Goal: Navigation & Orientation: Find specific page/section

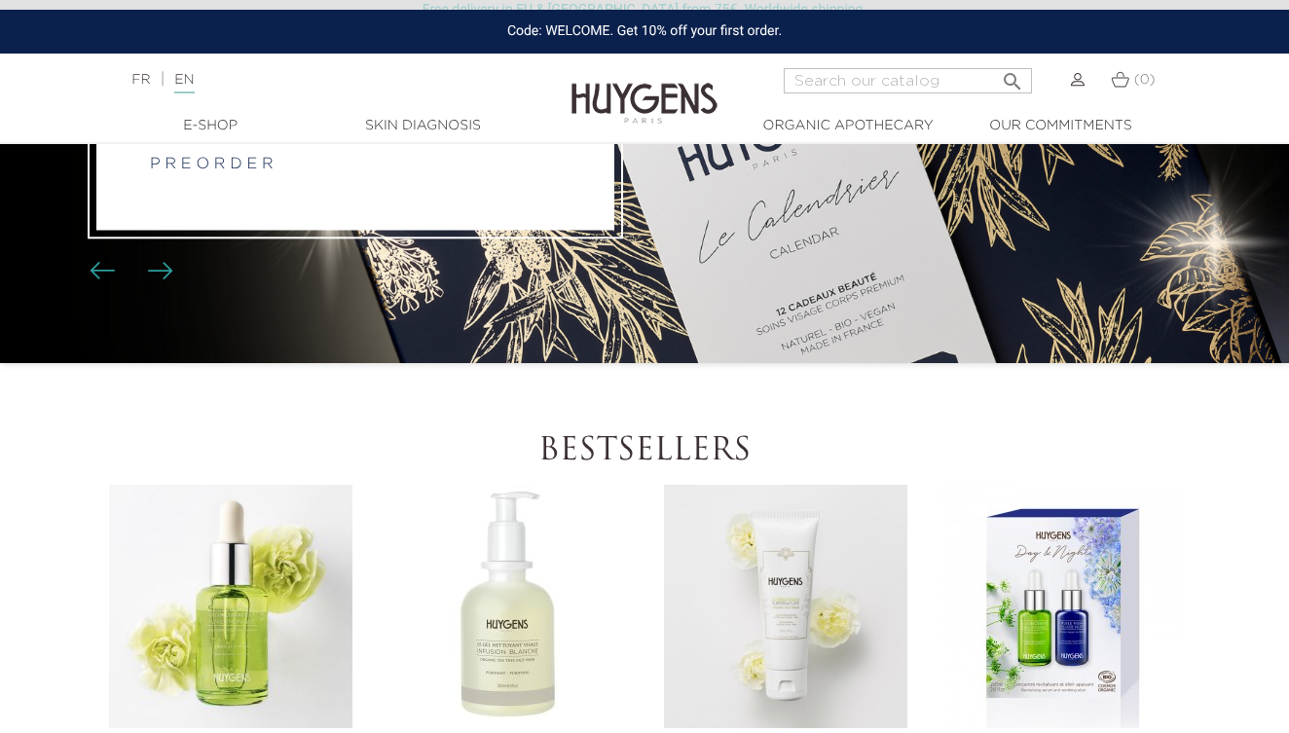
scroll to position [323, 0]
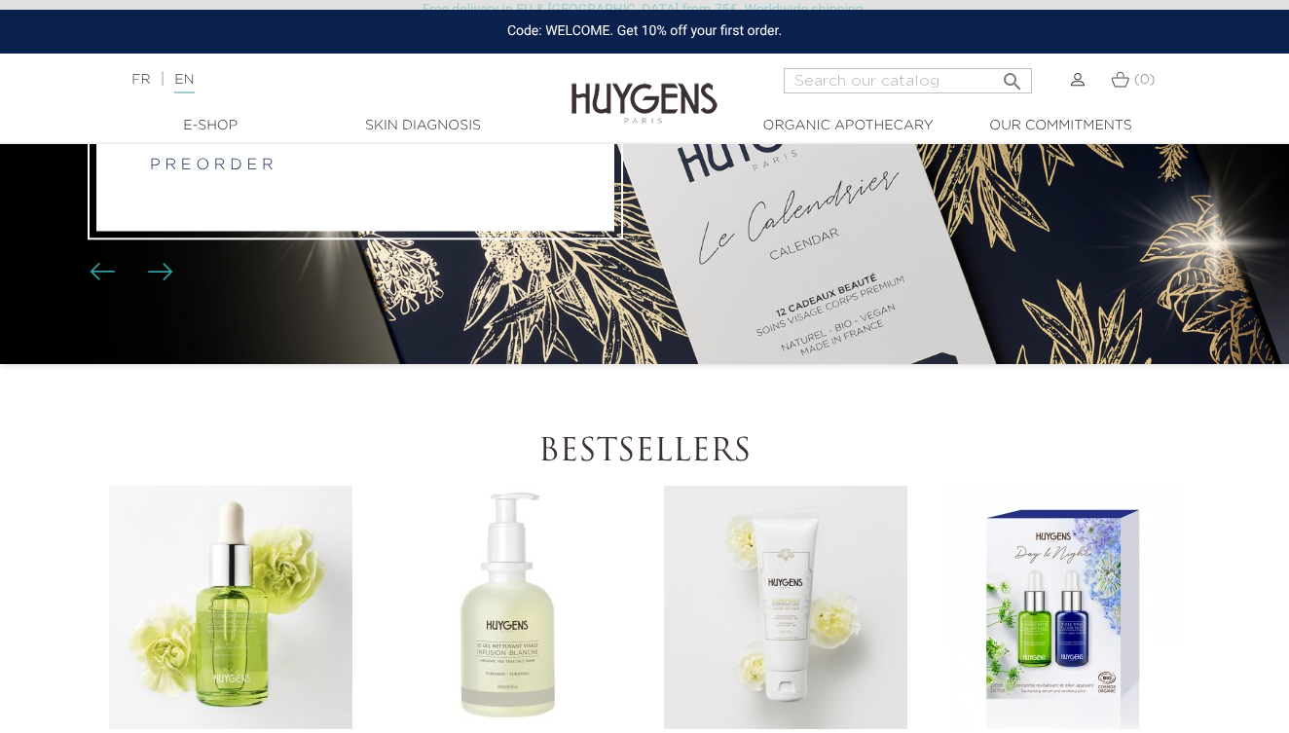
click at [164, 273] on img "Carousel buttons" at bounding box center [160, 272] width 25 height 18
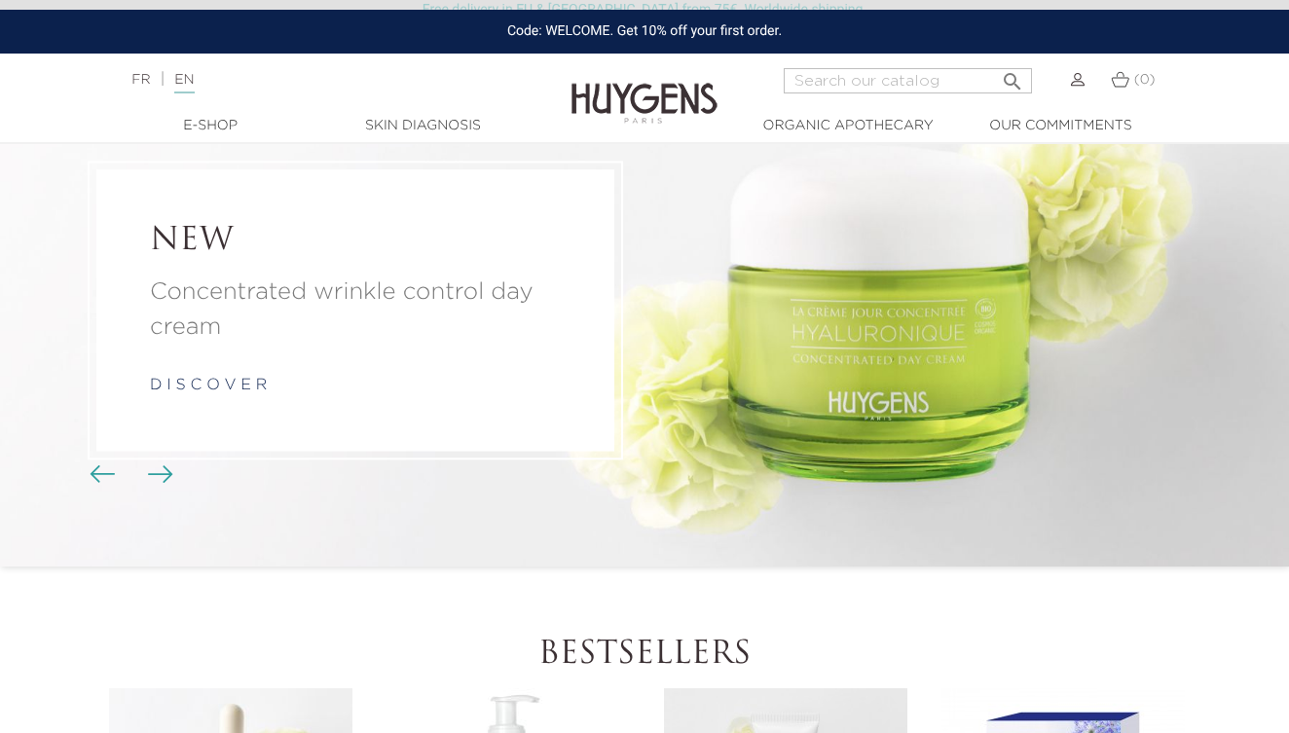
scroll to position [19, 1]
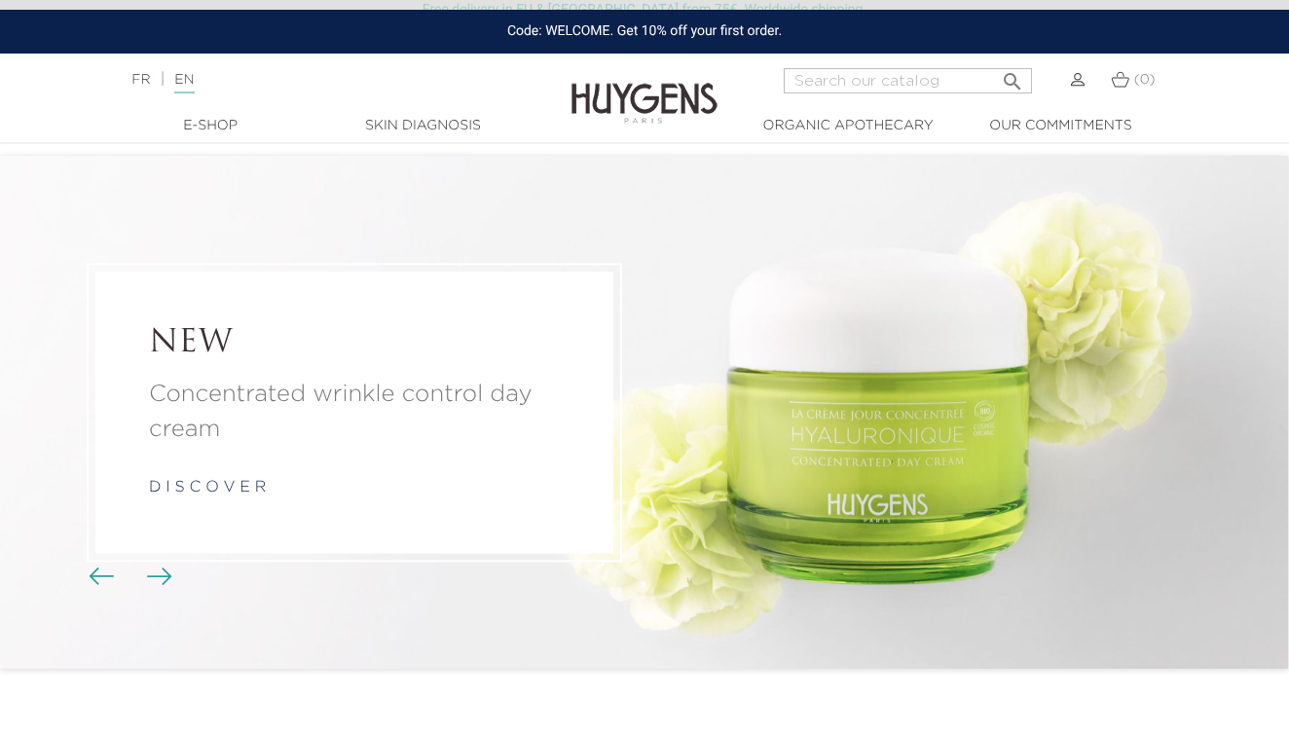
click at [156, 573] on img "Carousel buttons" at bounding box center [159, 577] width 25 height 18
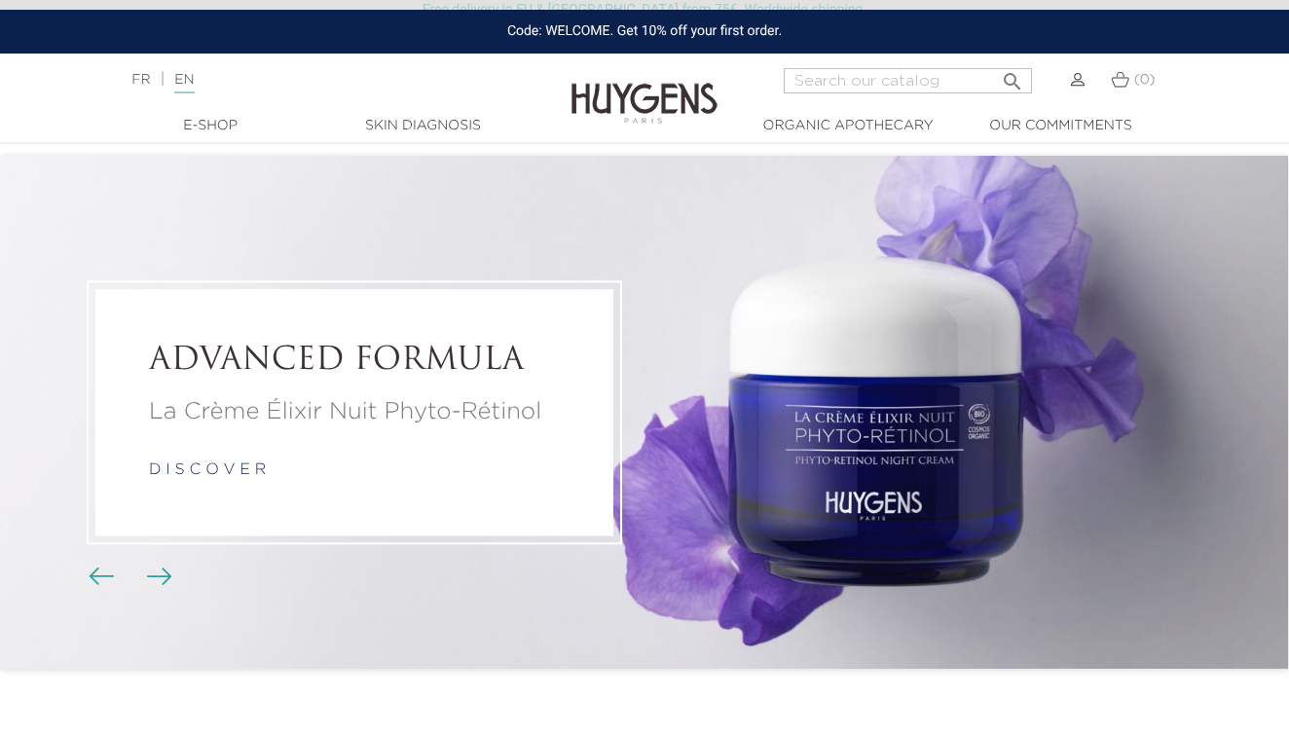
click at [93, 576] on img "Carousel buttons" at bounding box center [101, 577] width 25 height 18
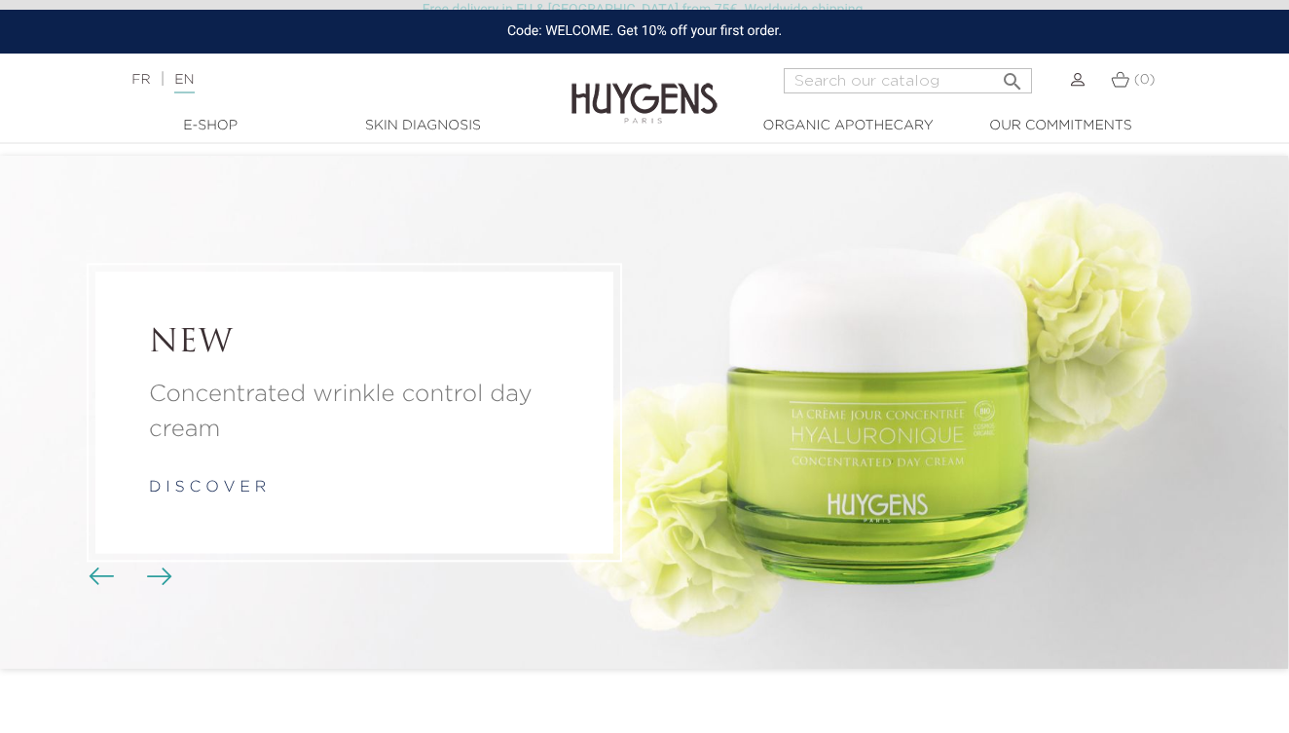
click at [93, 576] on img "Carousel buttons" at bounding box center [101, 577] width 25 height 18
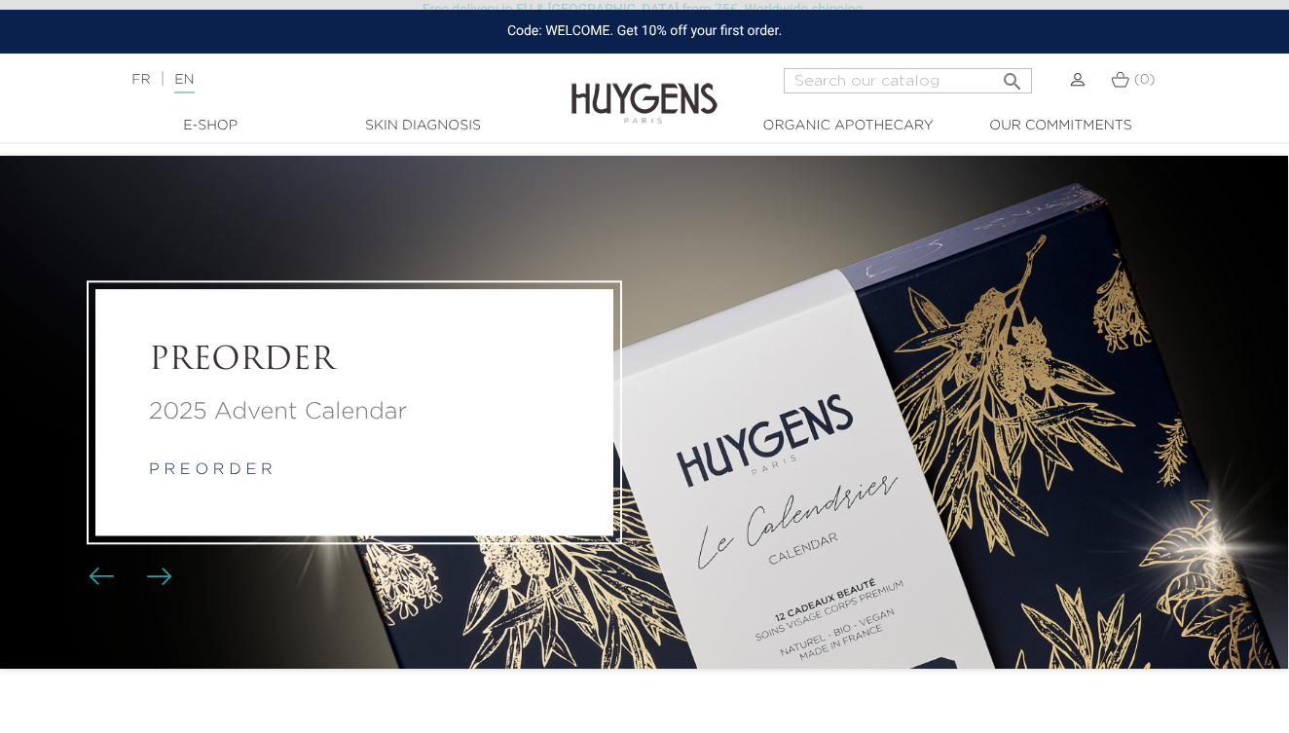
click at [382, 410] on p "2025 Advent Calendar" at bounding box center [354, 411] width 411 height 35
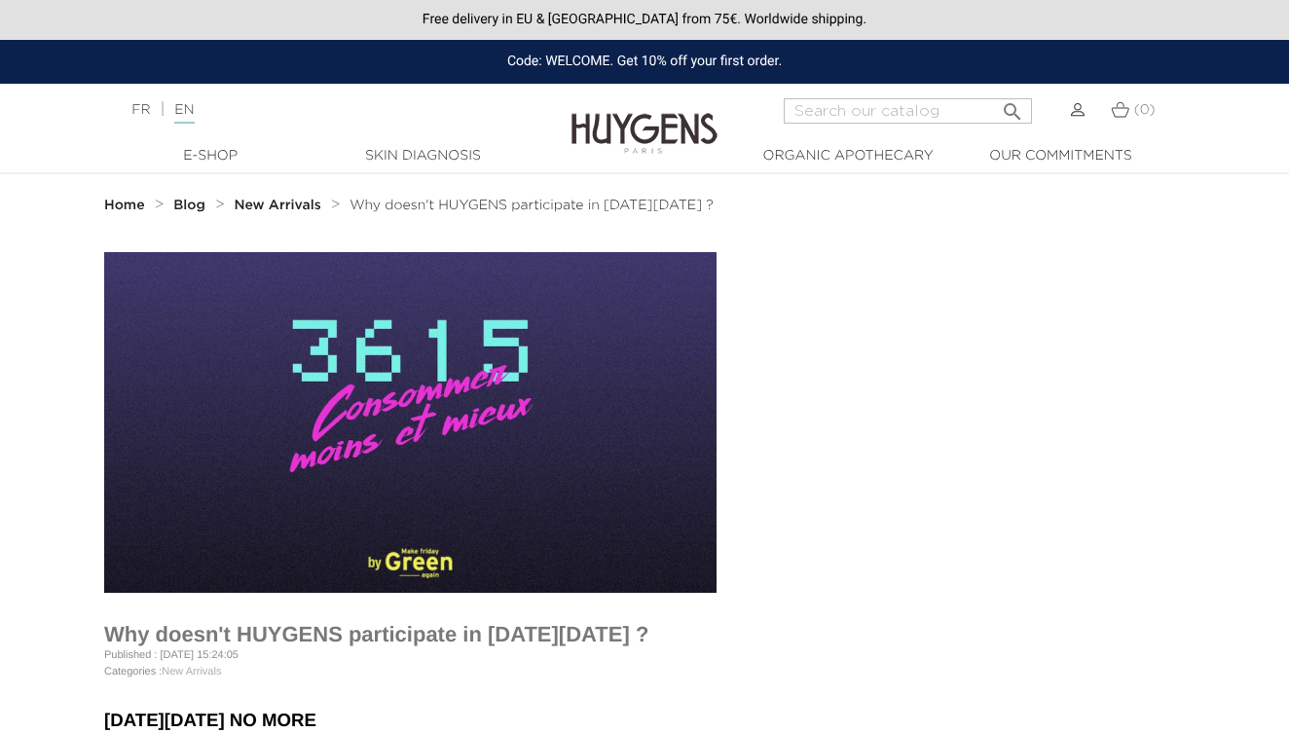
click at [298, 207] on strong "New Arrivals" at bounding box center [277, 206] width 87 height 14
